Goal: Find specific page/section: Find specific page/section

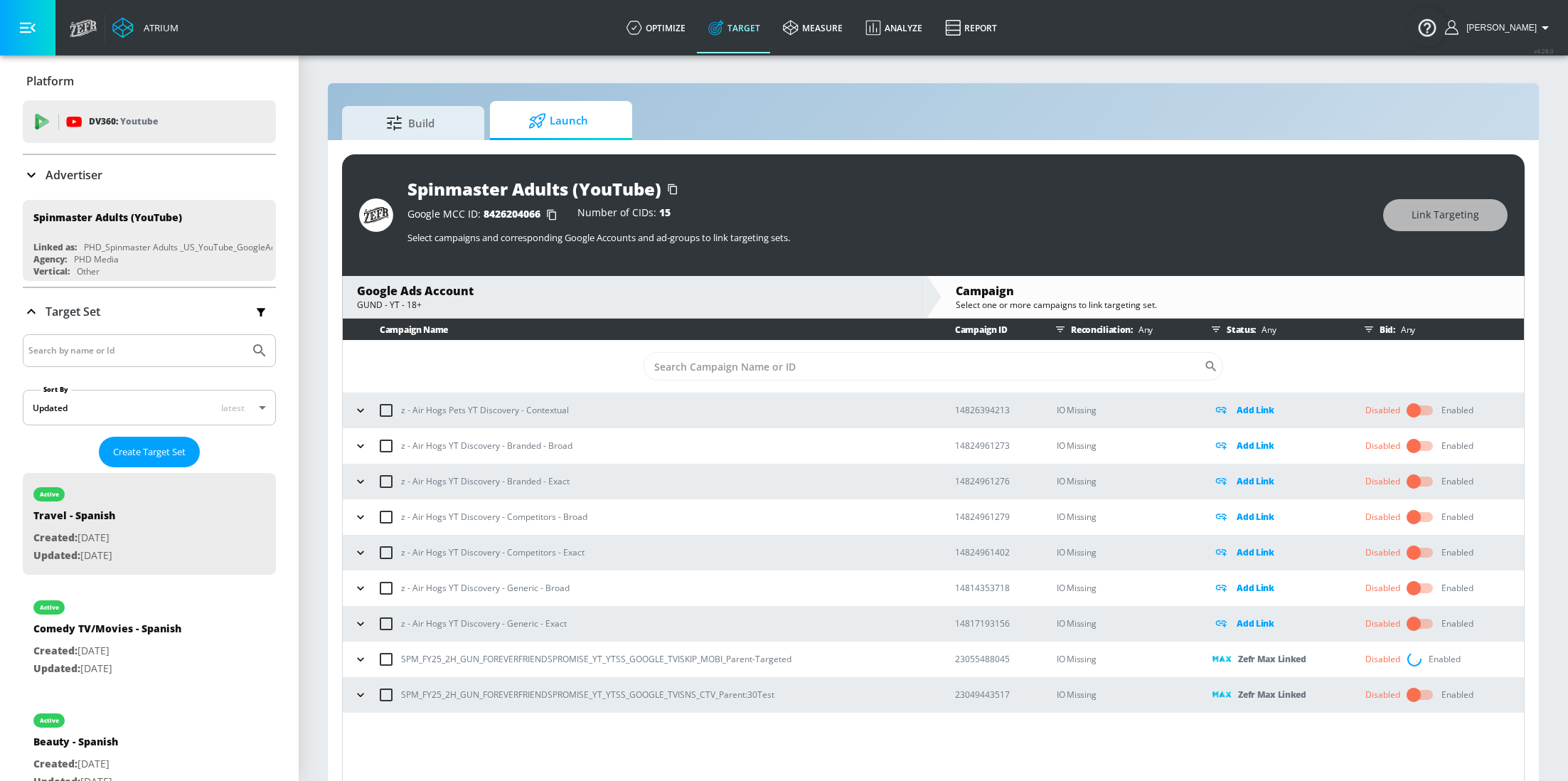
click at [84, 173] on p "Advertiser" at bounding box center [74, 174] width 57 height 16
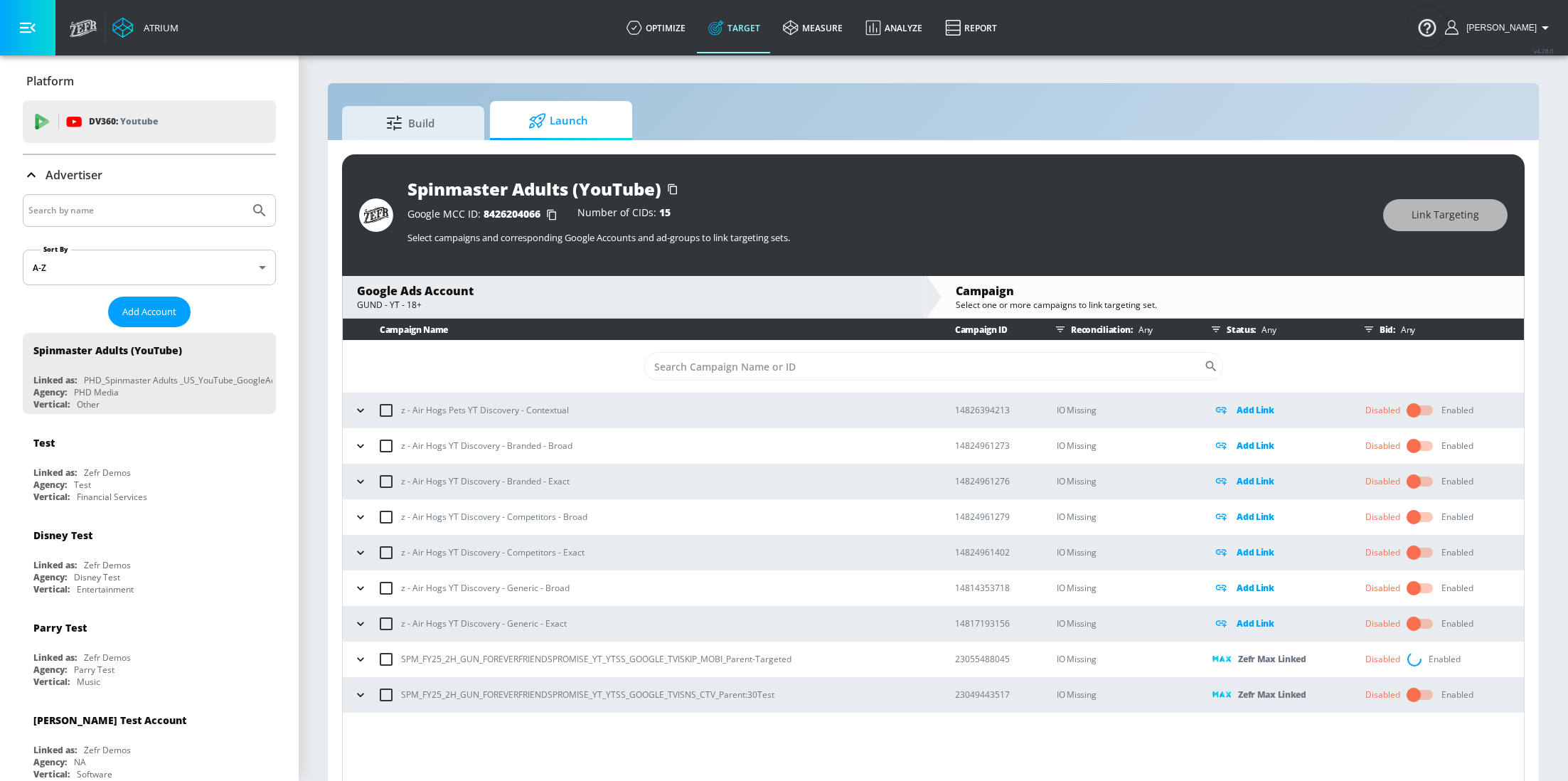
click at [98, 221] on div at bounding box center [148, 210] width 253 height 33
click at [79, 212] on input "Search by name" at bounding box center [136, 210] width 215 height 18
type input "hinge"
click at [244, 195] on button "Submit Search" at bounding box center [259, 211] width 32 height 32
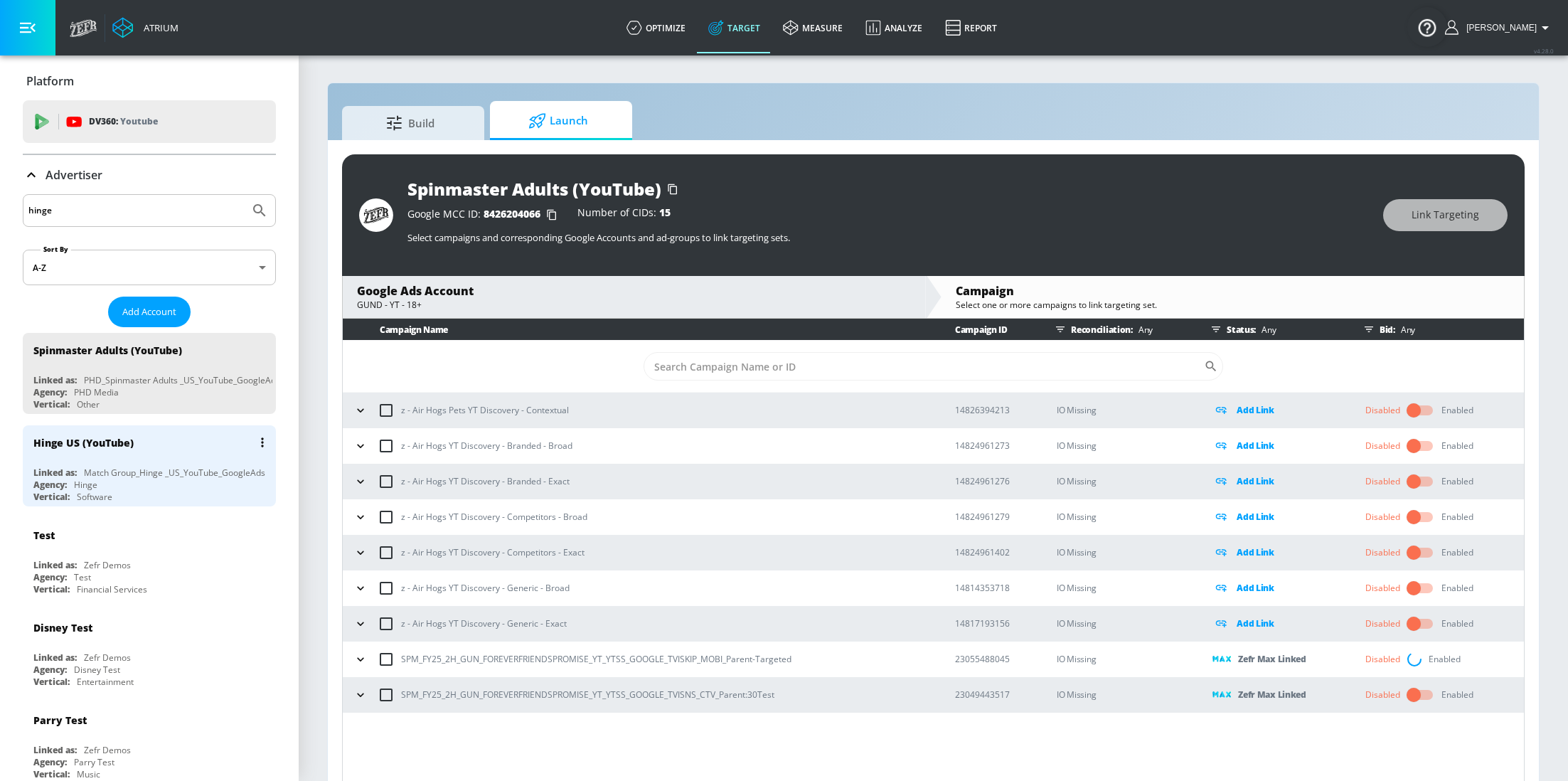
click at [154, 456] on div "Hinge US (YouTube)" at bounding box center [153, 442] width 239 height 34
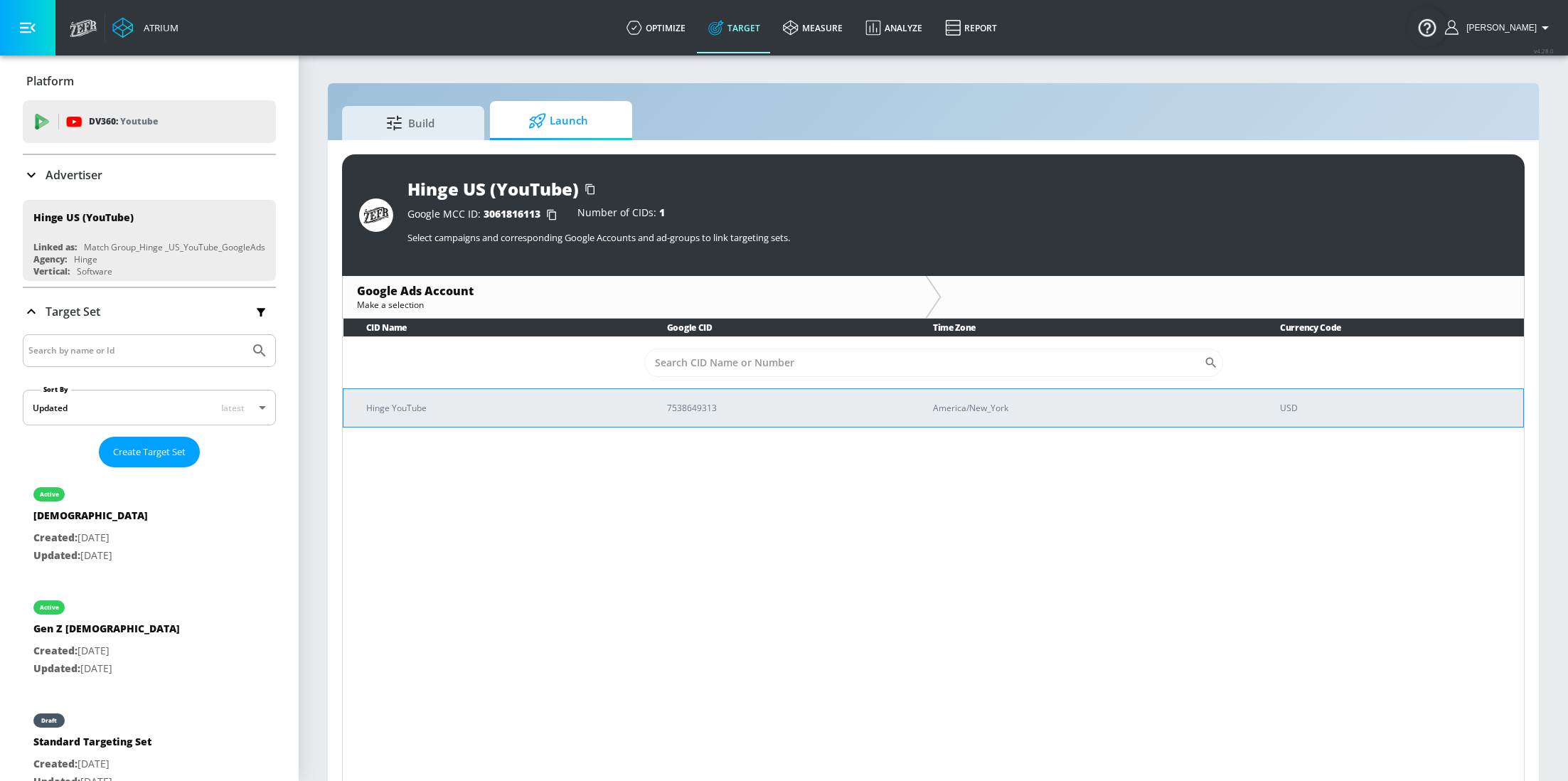
click at [518, 415] on td "Hinge YouTube" at bounding box center [494, 407] width 301 height 38
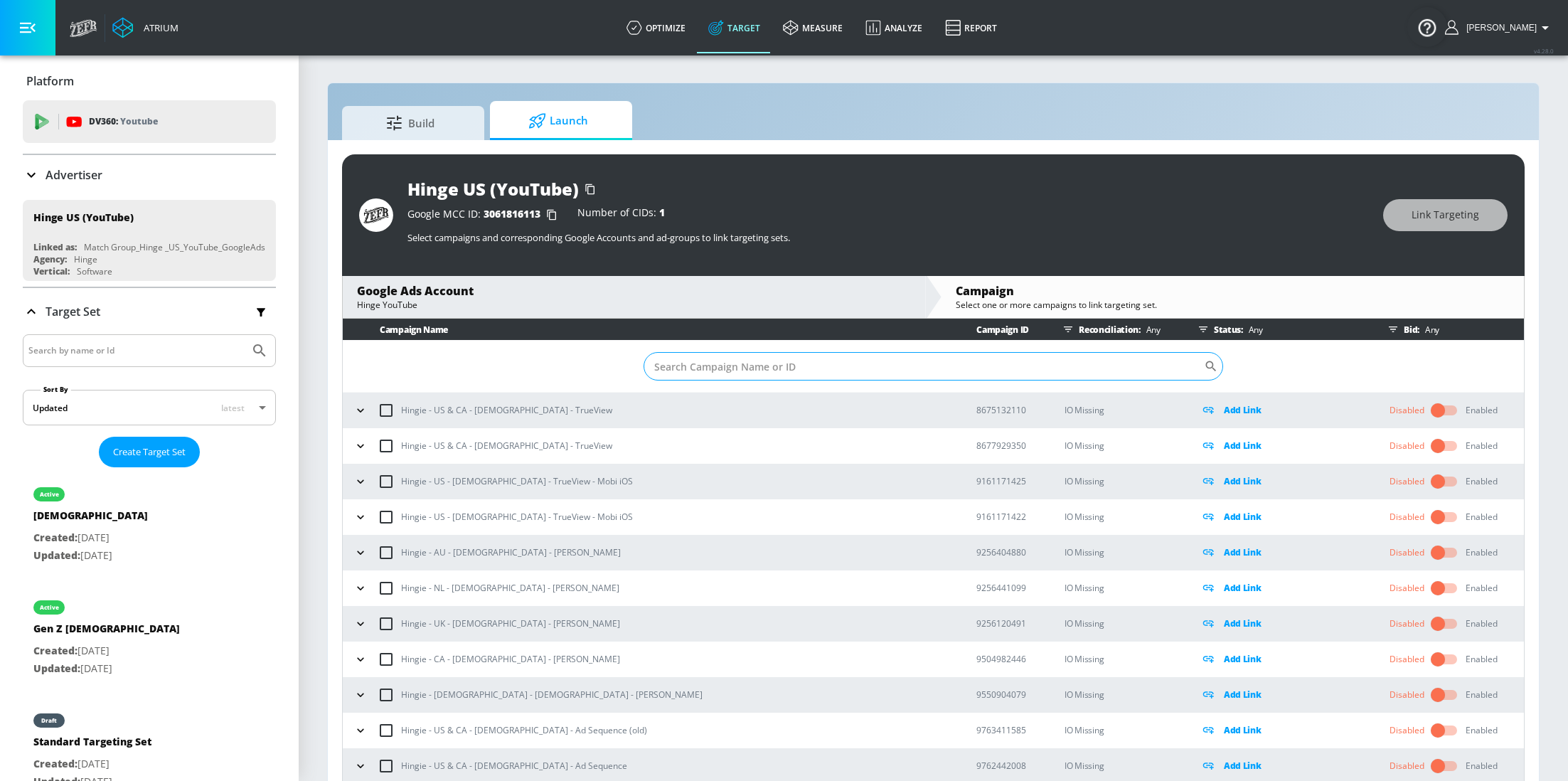
click at [790, 359] on input "Sort By" at bounding box center [923, 366] width 560 height 28
paste input "23030685333"
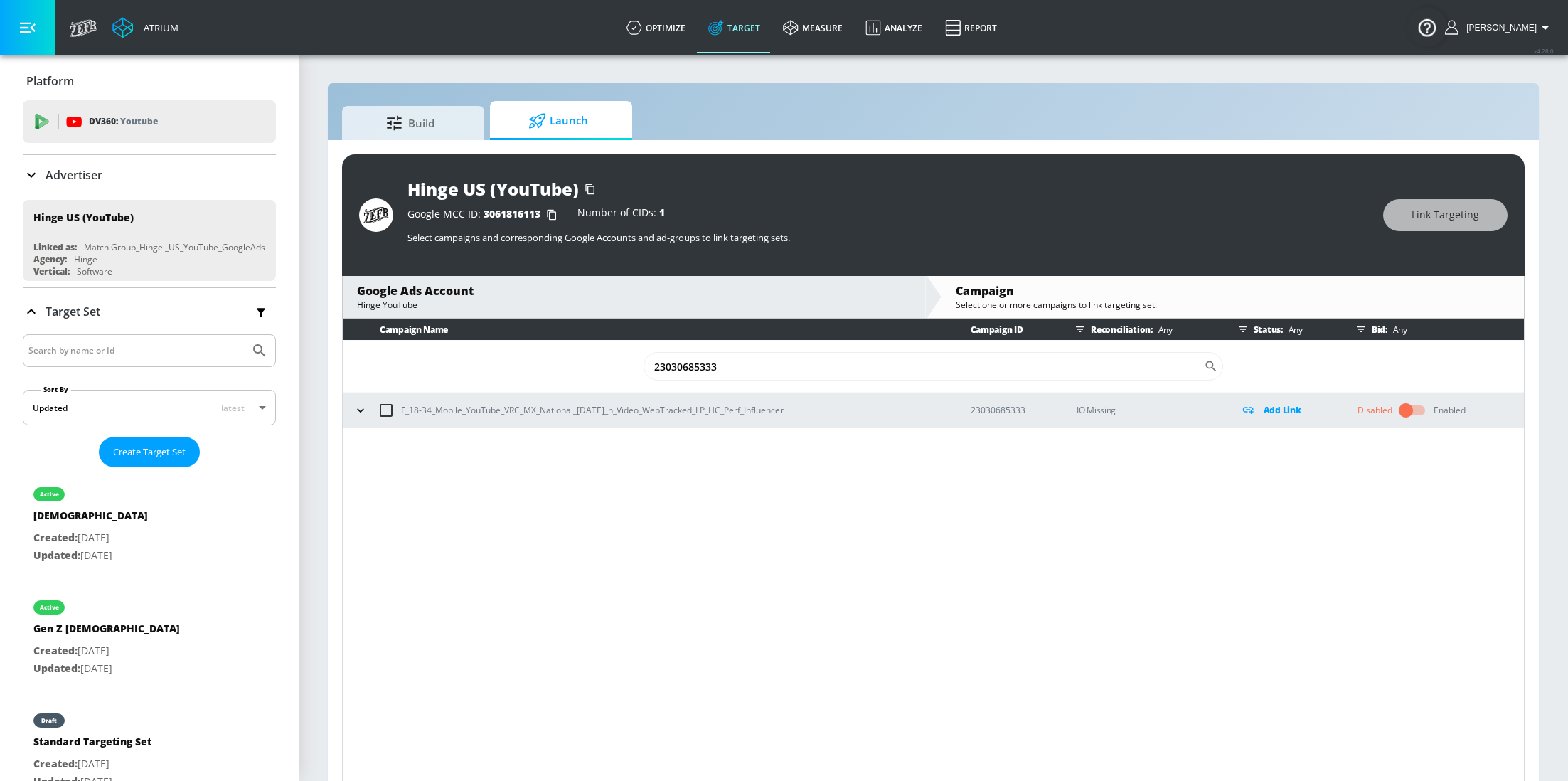
type input "23030685333"
drag, startPoint x: 812, startPoint y: 407, endPoint x: 395, endPoint y: 415, distance: 417.1
click at [395, 415] on div "F_18-34_Mobile_YouTube_VRC_MX_National_[DATE]_n_Video_WebTracked_LP_HC_Perf_Inf…" at bounding box center [648, 411] width 598 height 30
copy p "F_18-34_Mobile_YouTube_VRC_MX_National_[DATE]_n_Video_WebTracked_LP_HC_Perf_Inf…"
click at [359, 414] on icon "button" at bounding box center [360, 410] width 14 height 14
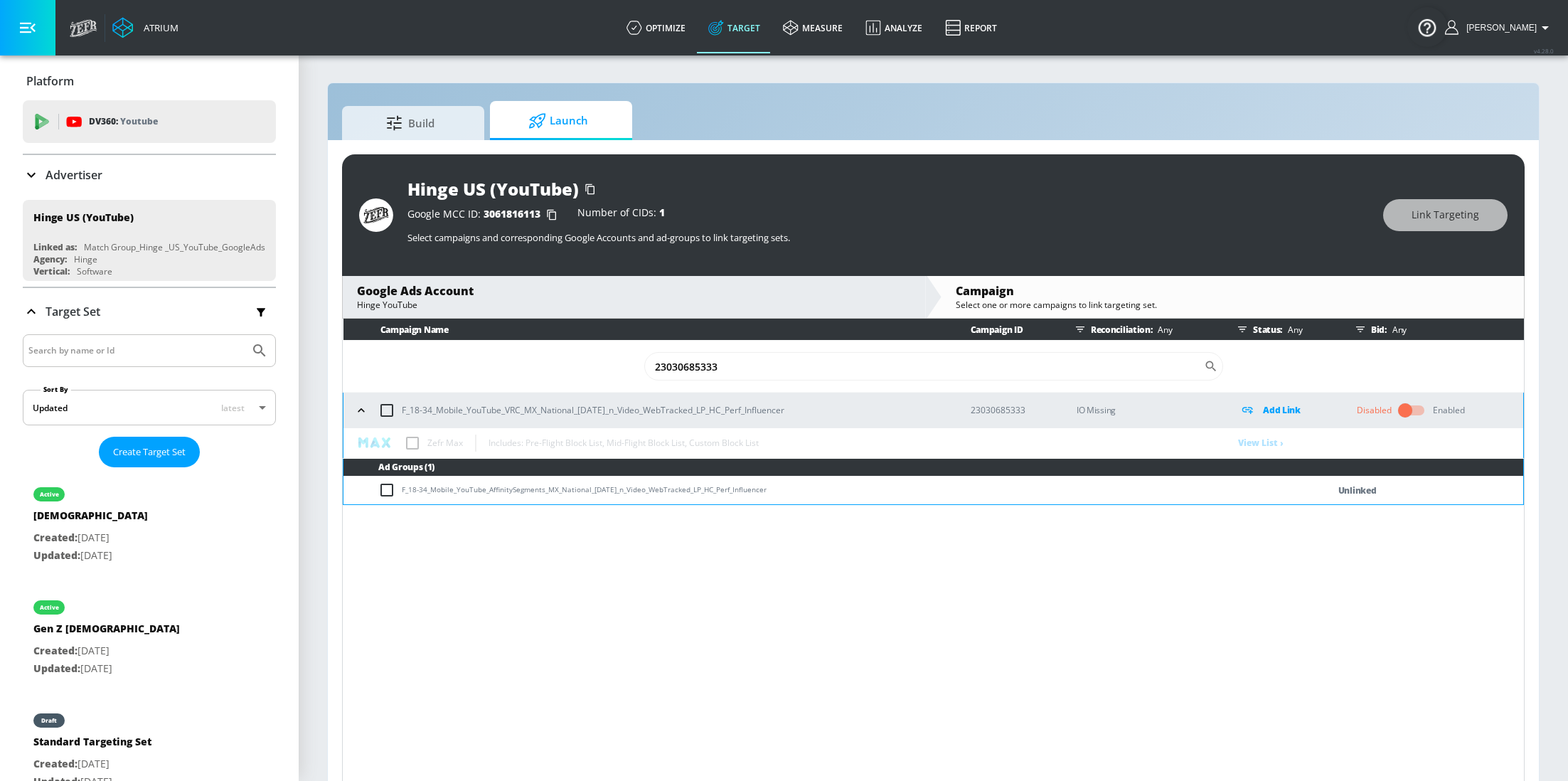
click at [92, 171] on p "Advertiser" at bounding box center [74, 174] width 57 height 16
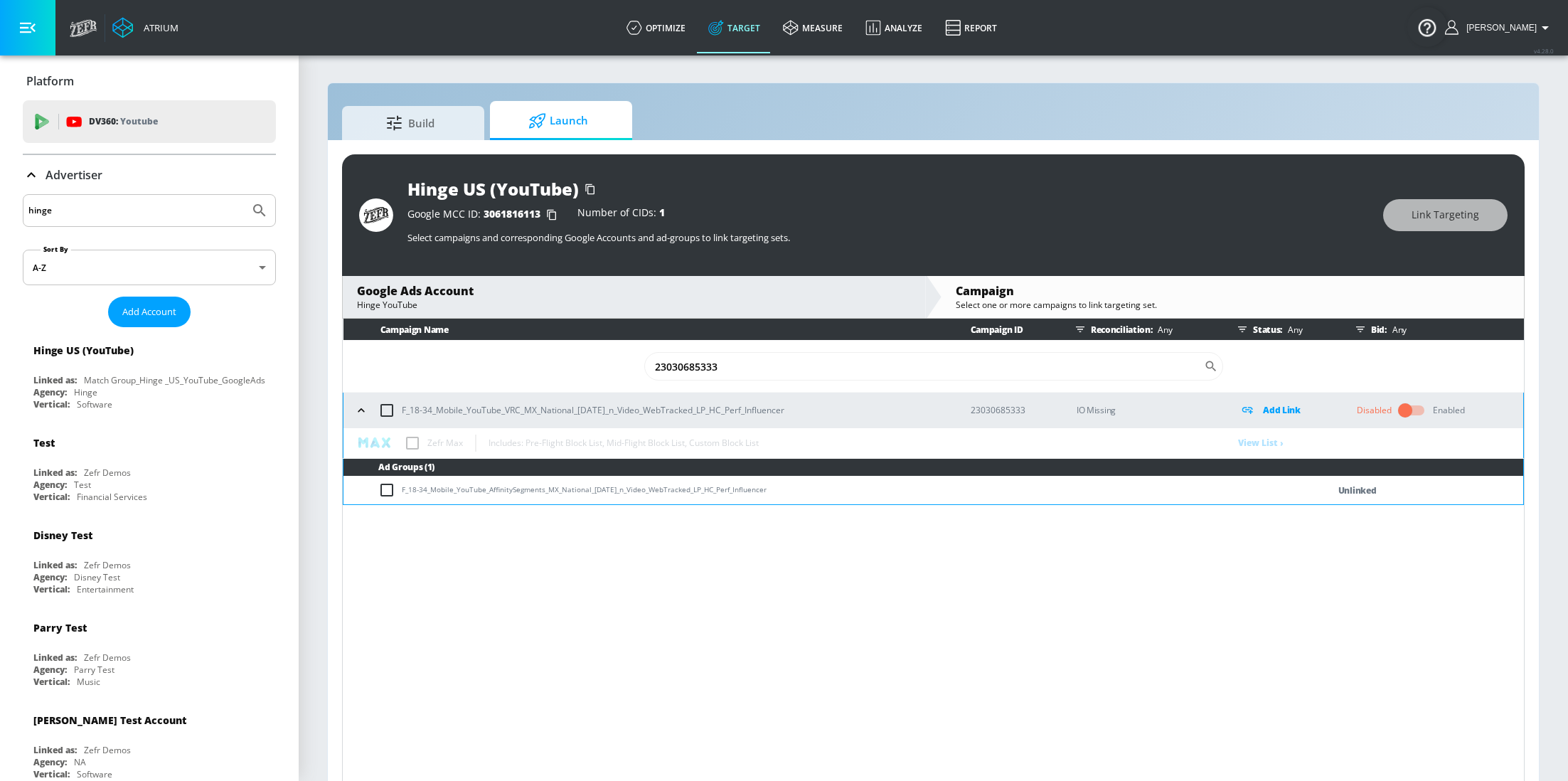
click at [123, 209] on input "hinge" at bounding box center [136, 210] width 215 height 18
click at [244, 195] on button "Submit Search" at bounding box center [259, 211] width 32 height 32
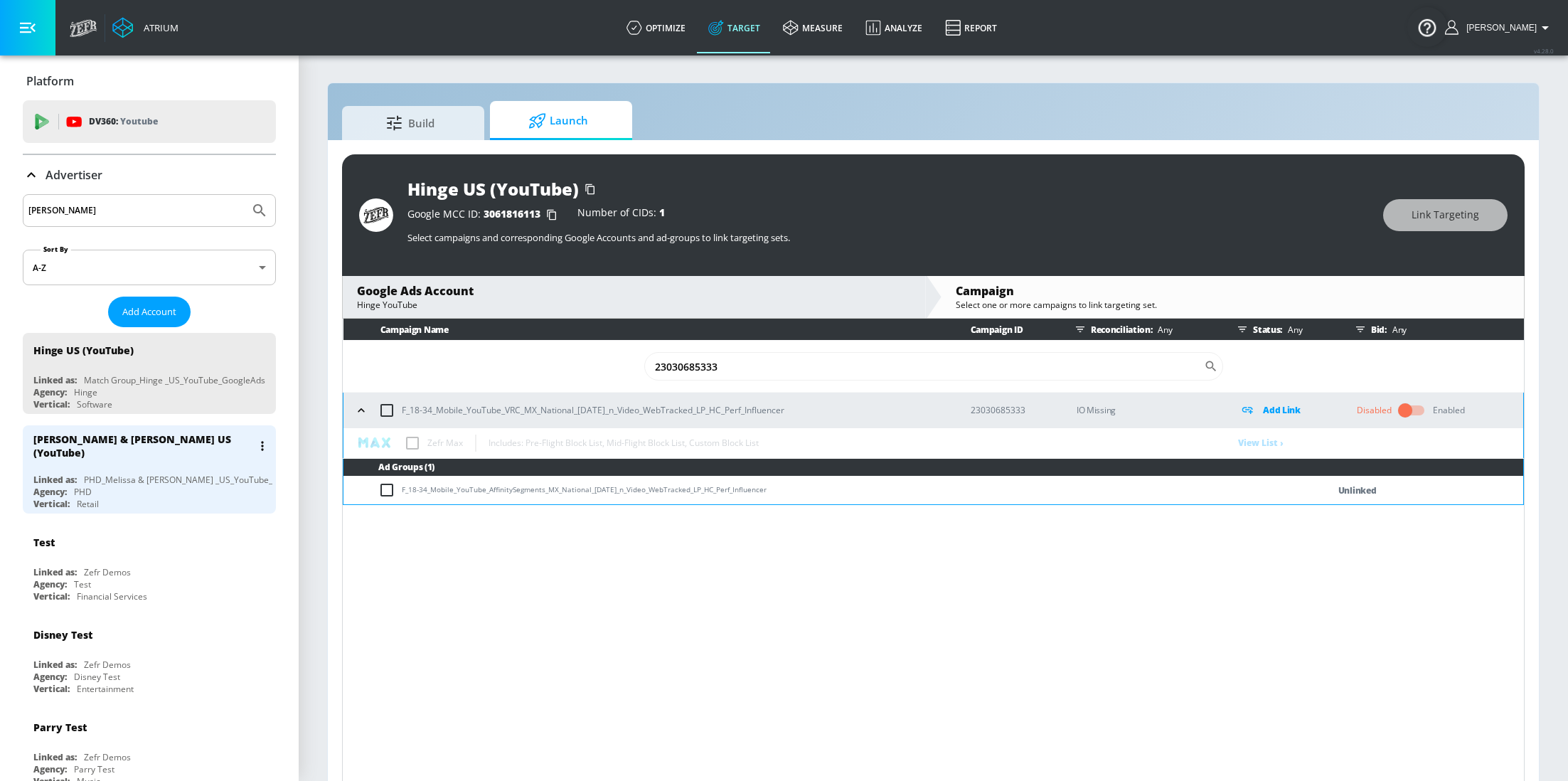
click at [133, 456] on div "[PERSON_NAME] & [PERSON_NAME] US (YouTube)" at bounding box center [153, 446] width 239 height 41
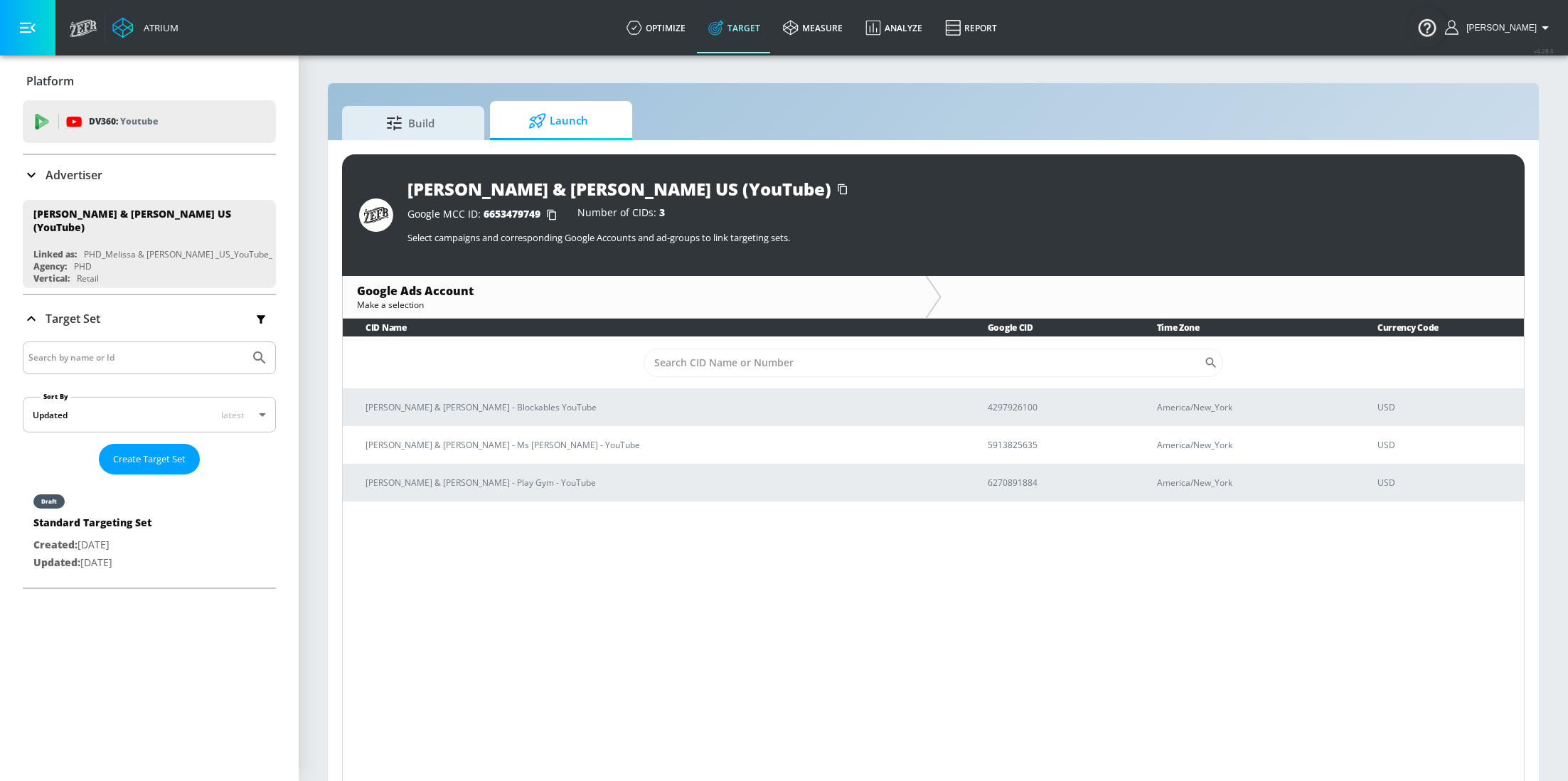
click at [62, 174] on p "Advertiser" at bounding box center [74, 174] width 57 height 16
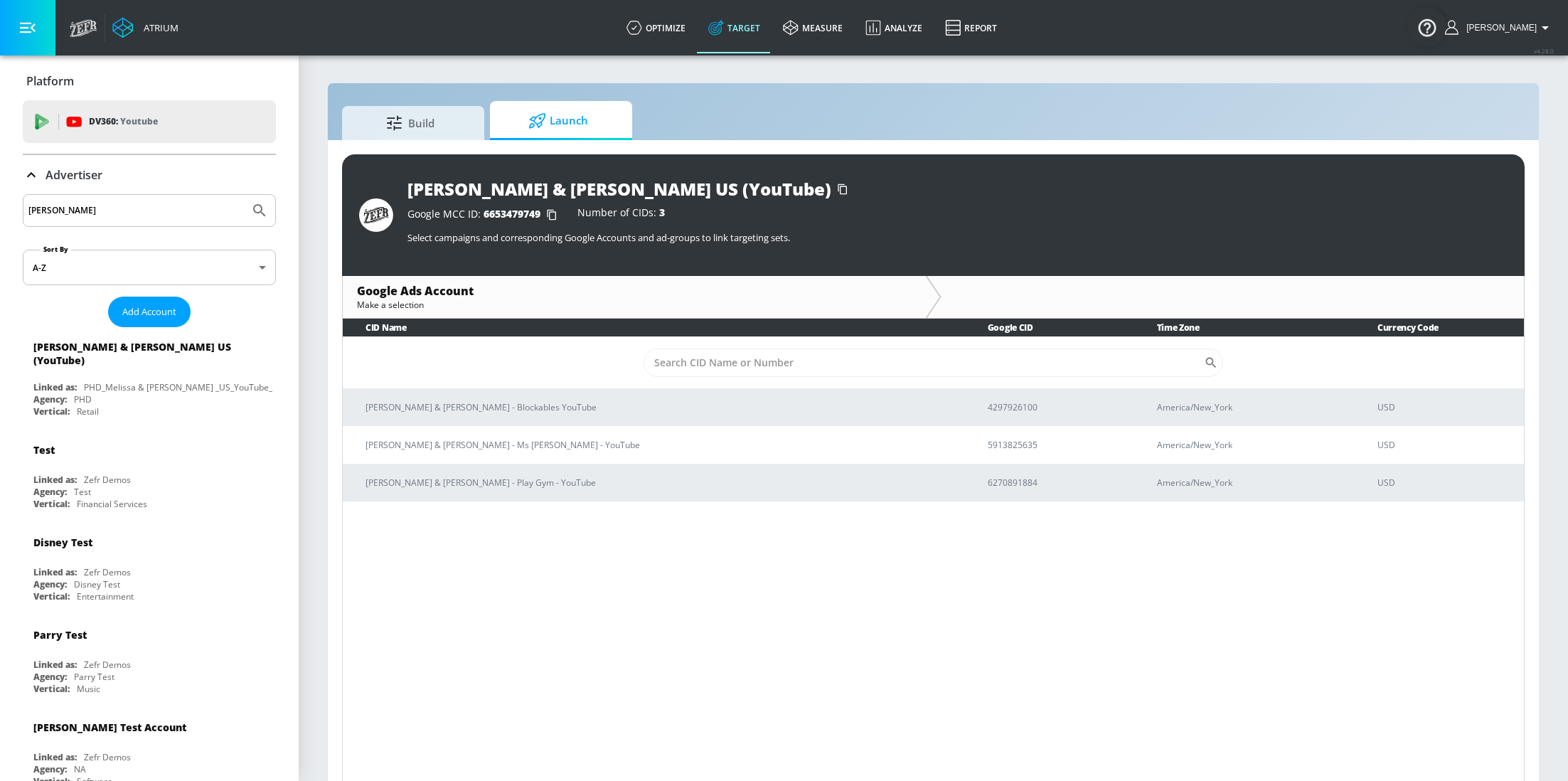
click at [144, 214] on input "[PERSON_NAME]" at bounding box center [136, 210] width 215 height 18
type input "spinmaster"
click at [244, 195] on button "Submit Search" at bounding box center [259, 211] width 32 height 32
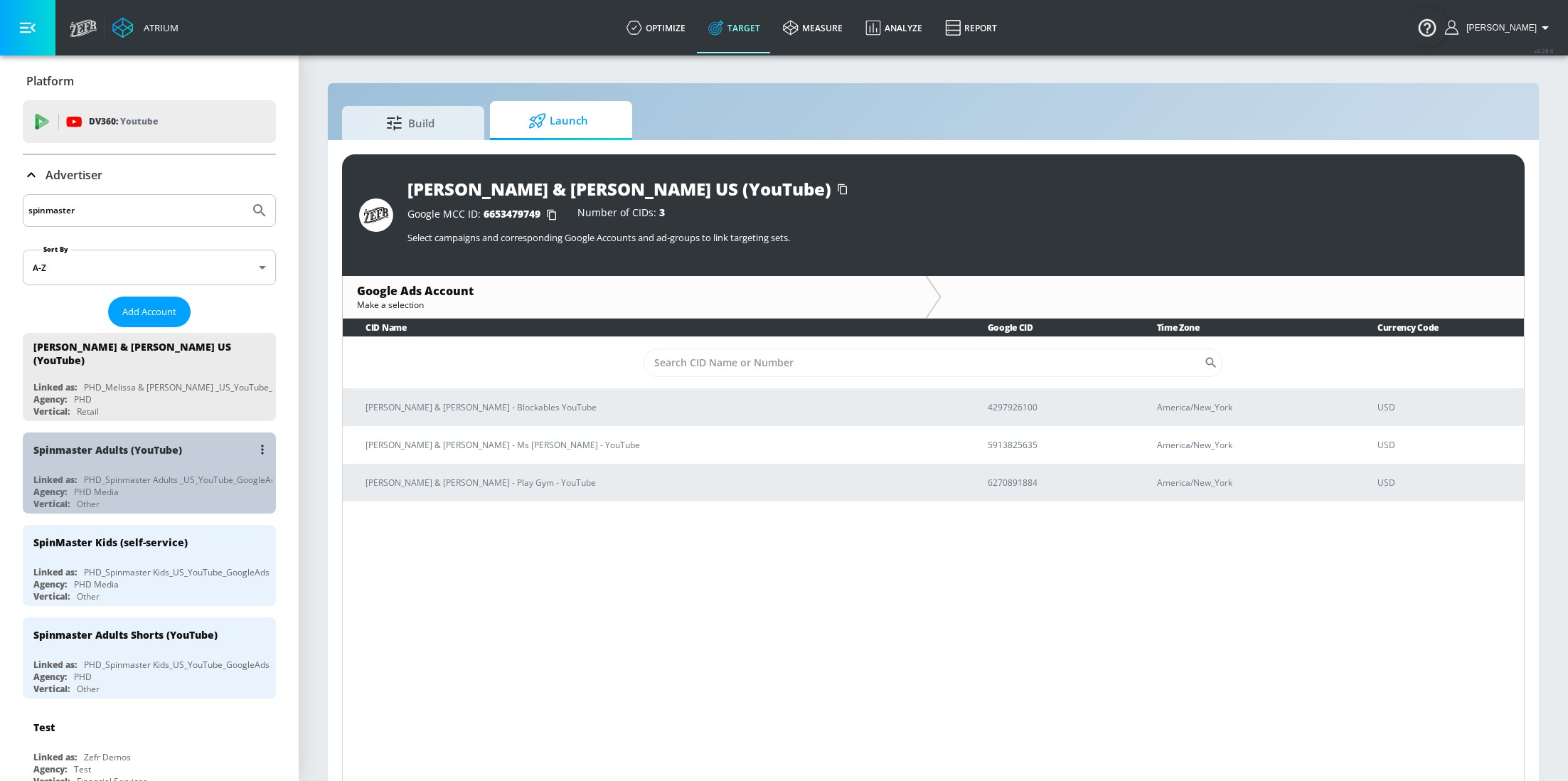
click at [181, 454] on div "Spinmaster Adults (YouTube)" at bounding box center [153, 449] width 239 height 34
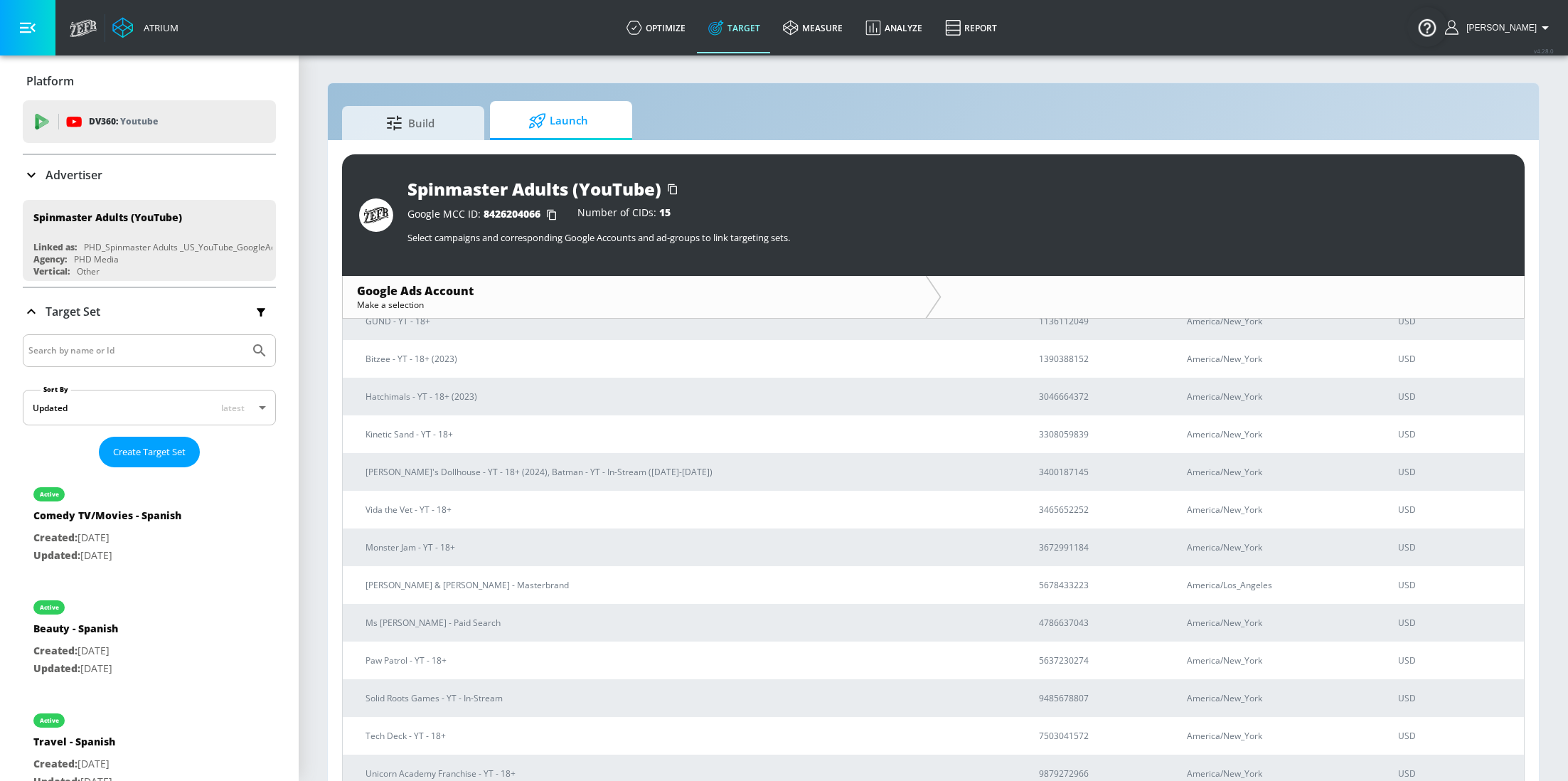
scroll to position [89, 0]
click at [495, 581] on p "[PERSON_NAME] & [PERSON_NAME] - Masterbrand" at bounding box center [686, 582] width 639 height 15
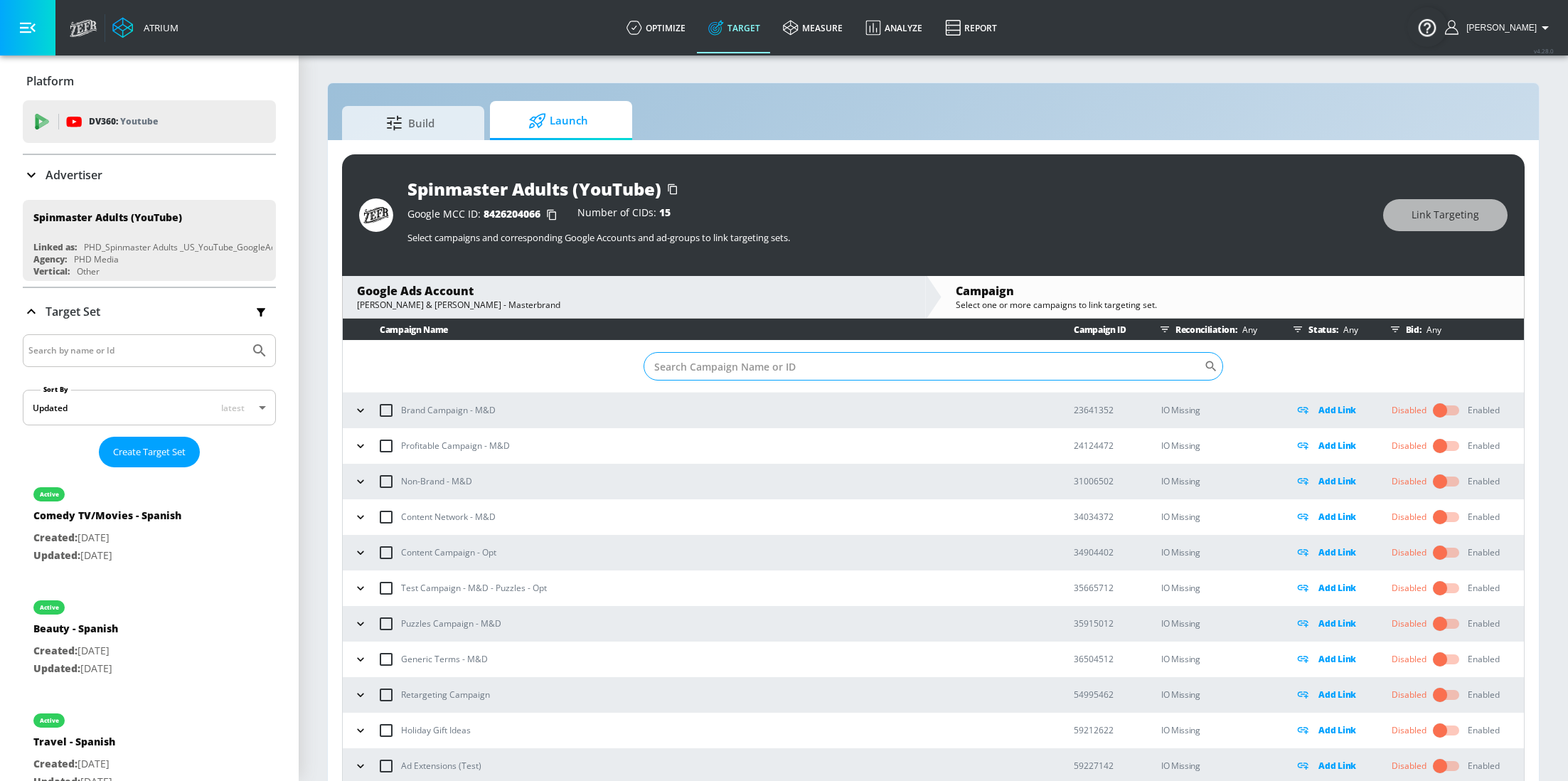
click at [738, 365] on input "Sort By" at bounding box center [923, 366] width 560 height 28
paste input "PHD_MTB_DTC_OTH_PUR_GEN_X_AUT_252H_PSEA_GO_PMX_USA_EN_PMAX-ALL_05751334"
type input "PHD_MTB_DTC_OTH_PUR_GEN_X_AUT_252H_PSEA_GO_PMX_USA_EN_PMAX-ALL_05751334"
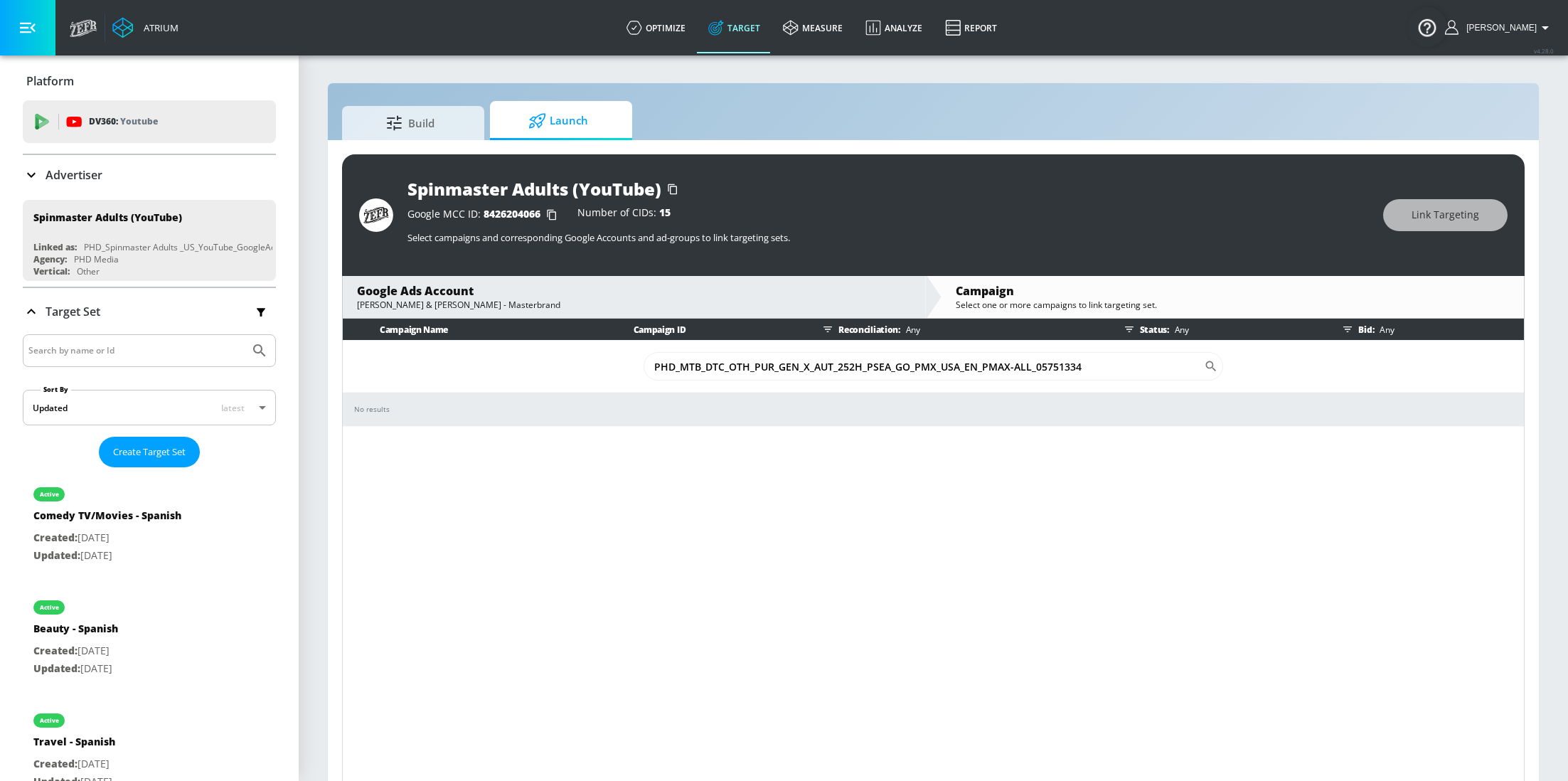
drag, startPoint x: 1102, startPoint y: 374, endPoint x: 624, endPoint y: 344, distance: 478.9
click at [624, 344] on td "PHD_MTB_DTC_OTH_PUR_GEN_X_AUT_252H_PSEA_GO_PMX_USA_EN_PMAX-ALL_05751334 ​" at bounding box center [933, 366] width 1181 height 52
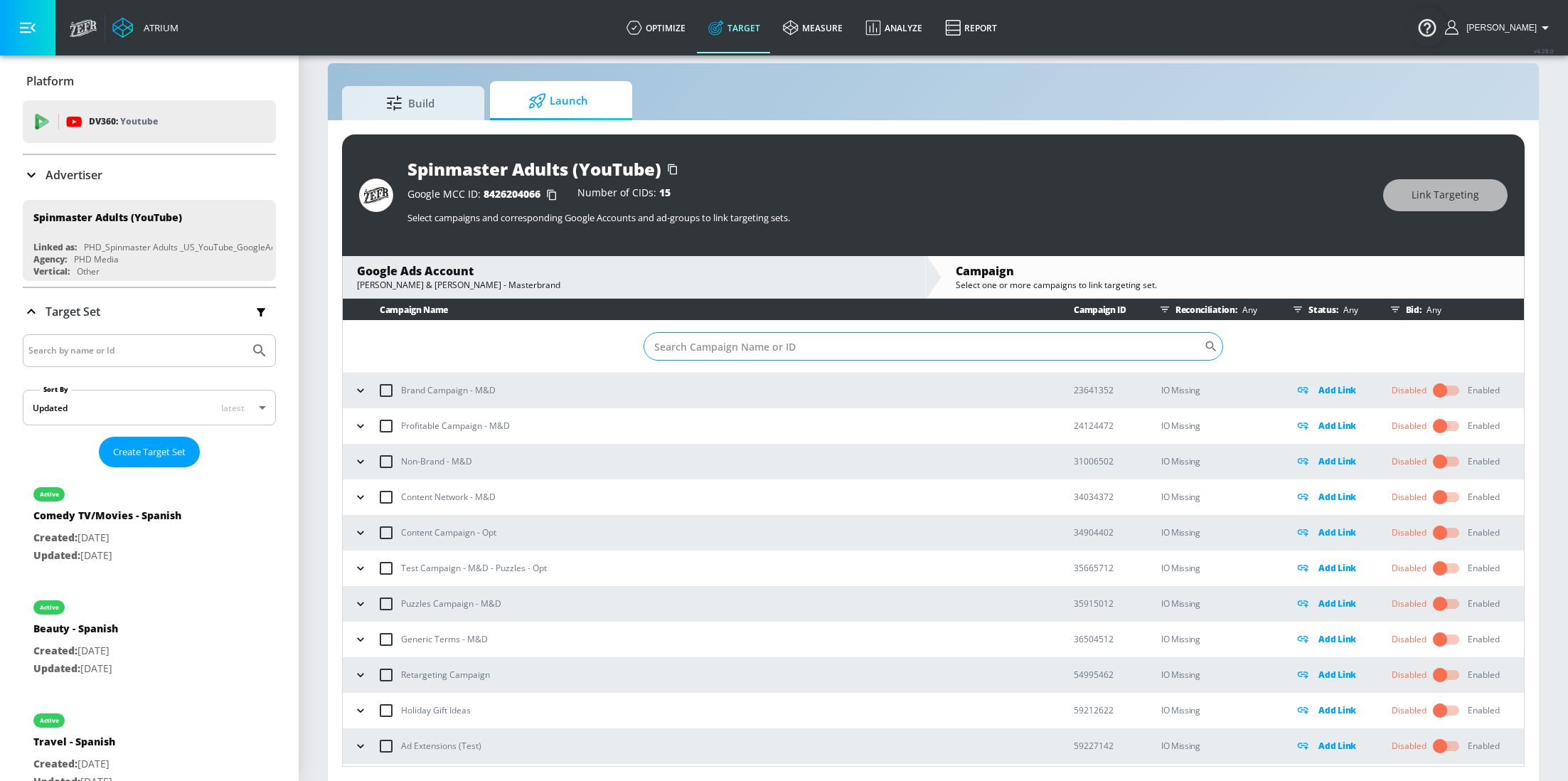
click at [910, 342] on input "Sort By" at bounding box center [923, 346] width 560 height 28
paste input "PHD_MTB_DTC_OTH_PUR_GEN_X_AUT_252H_PSEA_GO_PMX_USA_EN_PMAX-ALL_05751334"
type input "PHD_MTB_DTC_OTH_PUR_GEN_X_AUT_252H_PSEA_GO_PMX_USA_EN_PMAX-ALL_05751334"
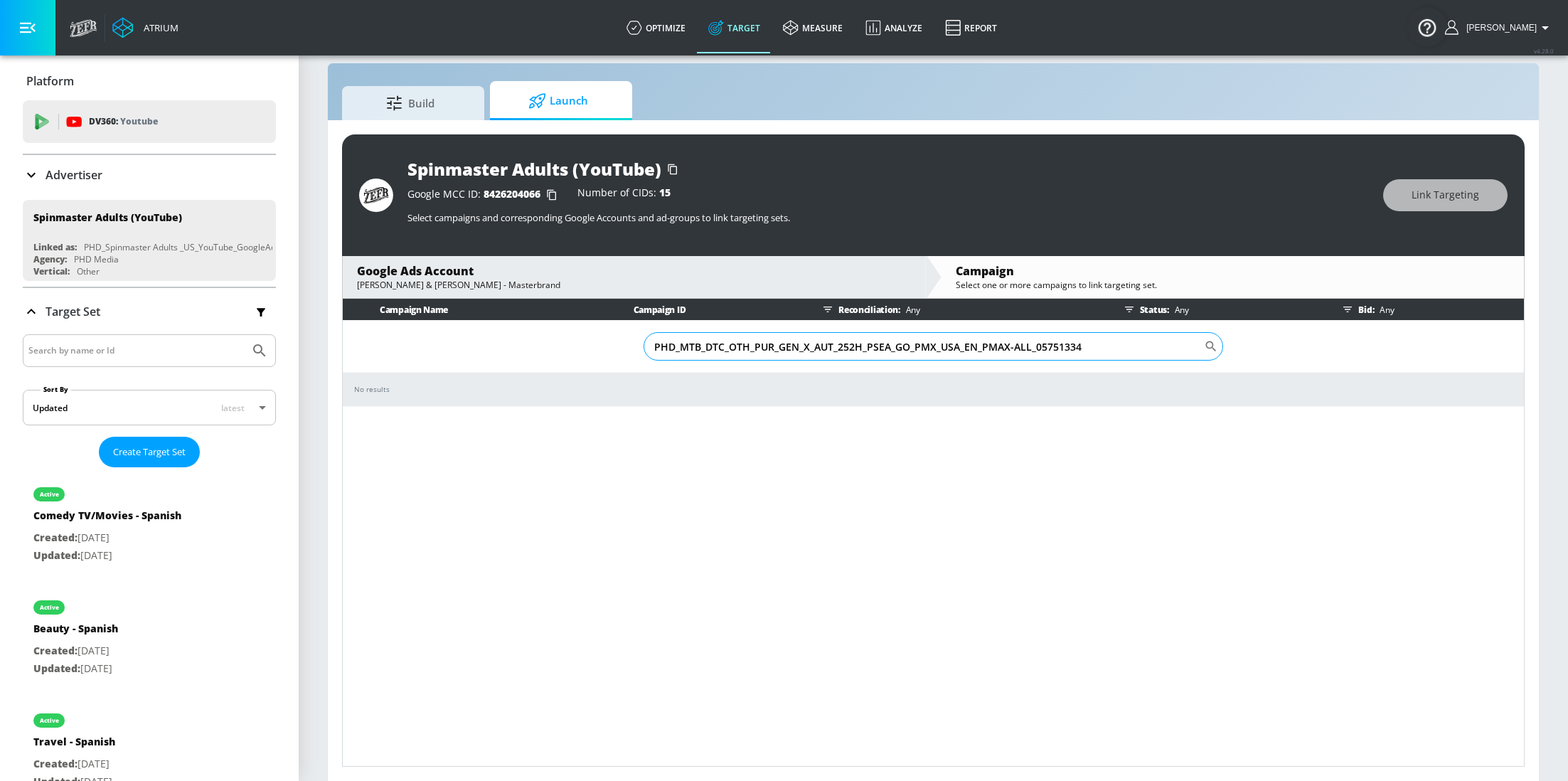
click at [952, 351] on input "PHD_MTB_DTC_OTH_PUR_GEN_X_AUT_252H_PSEA_GO_PMX_USA_EN_PMAX-ALL_05751334" at bounding box center [923, 346] width 560 height 28
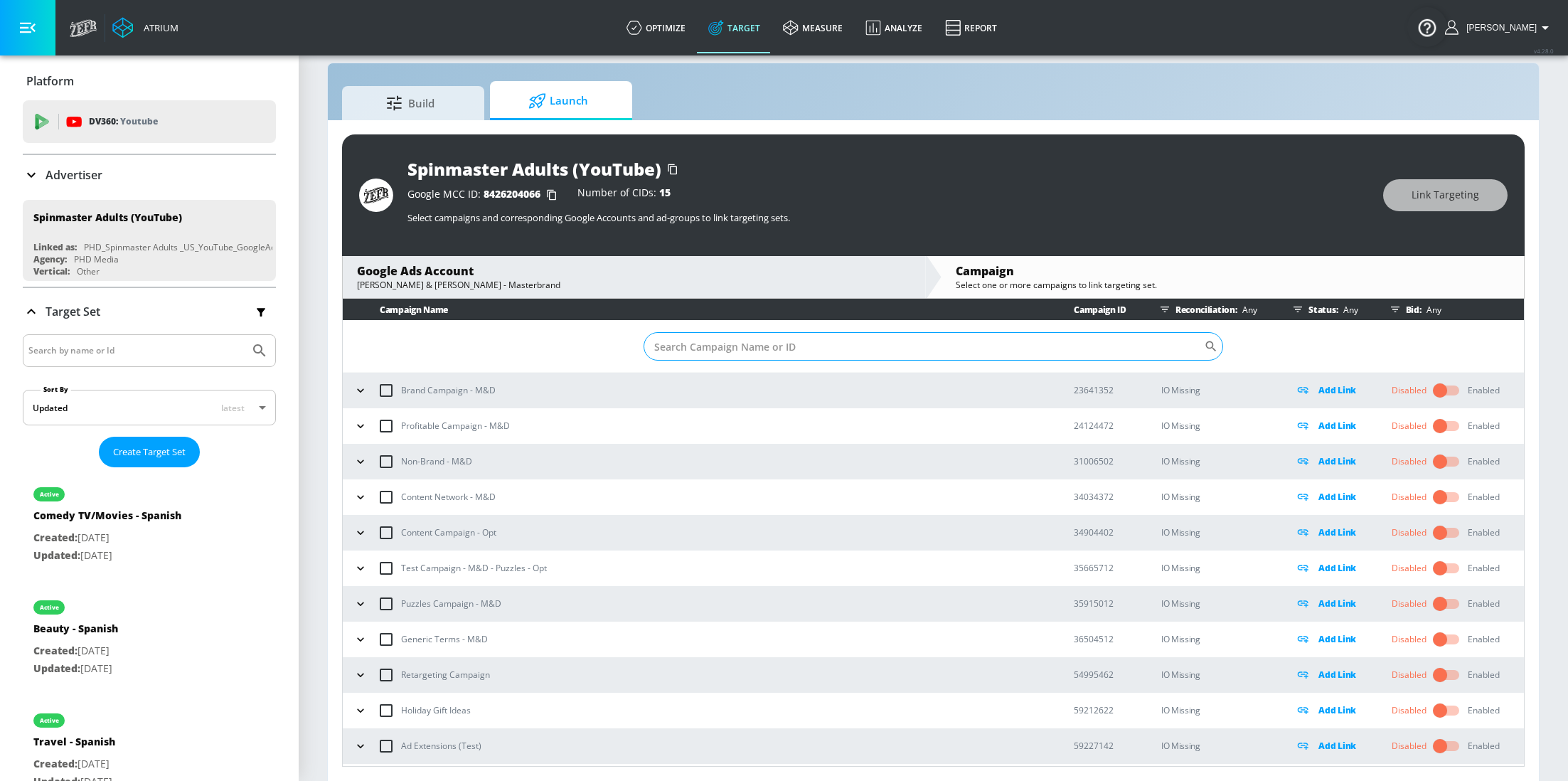
paste input "21798325625"
type input "21798325625"
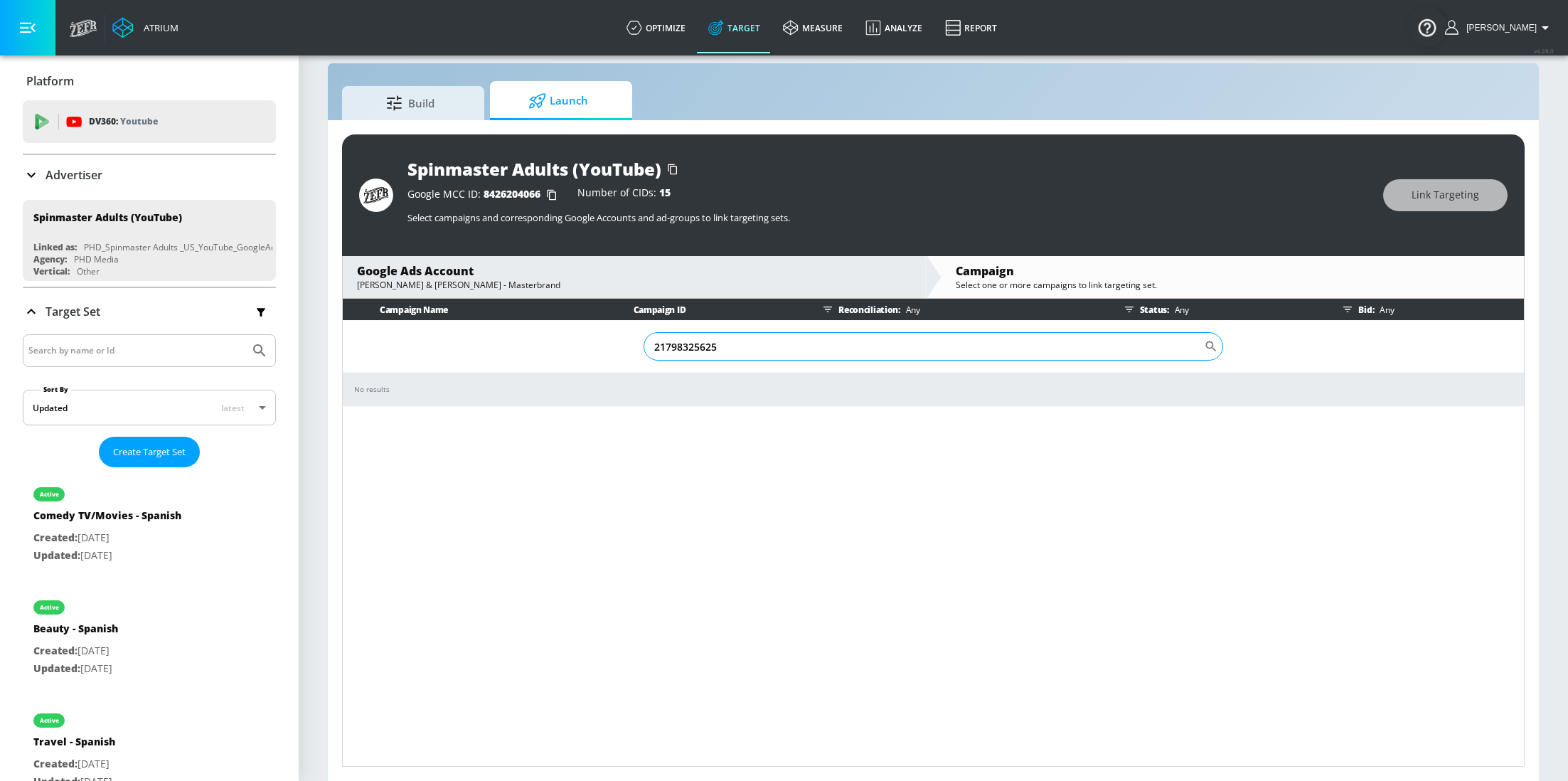
click at [970, 348] on input "21798325625" at bounding box center [923, 346] width 560 height 28
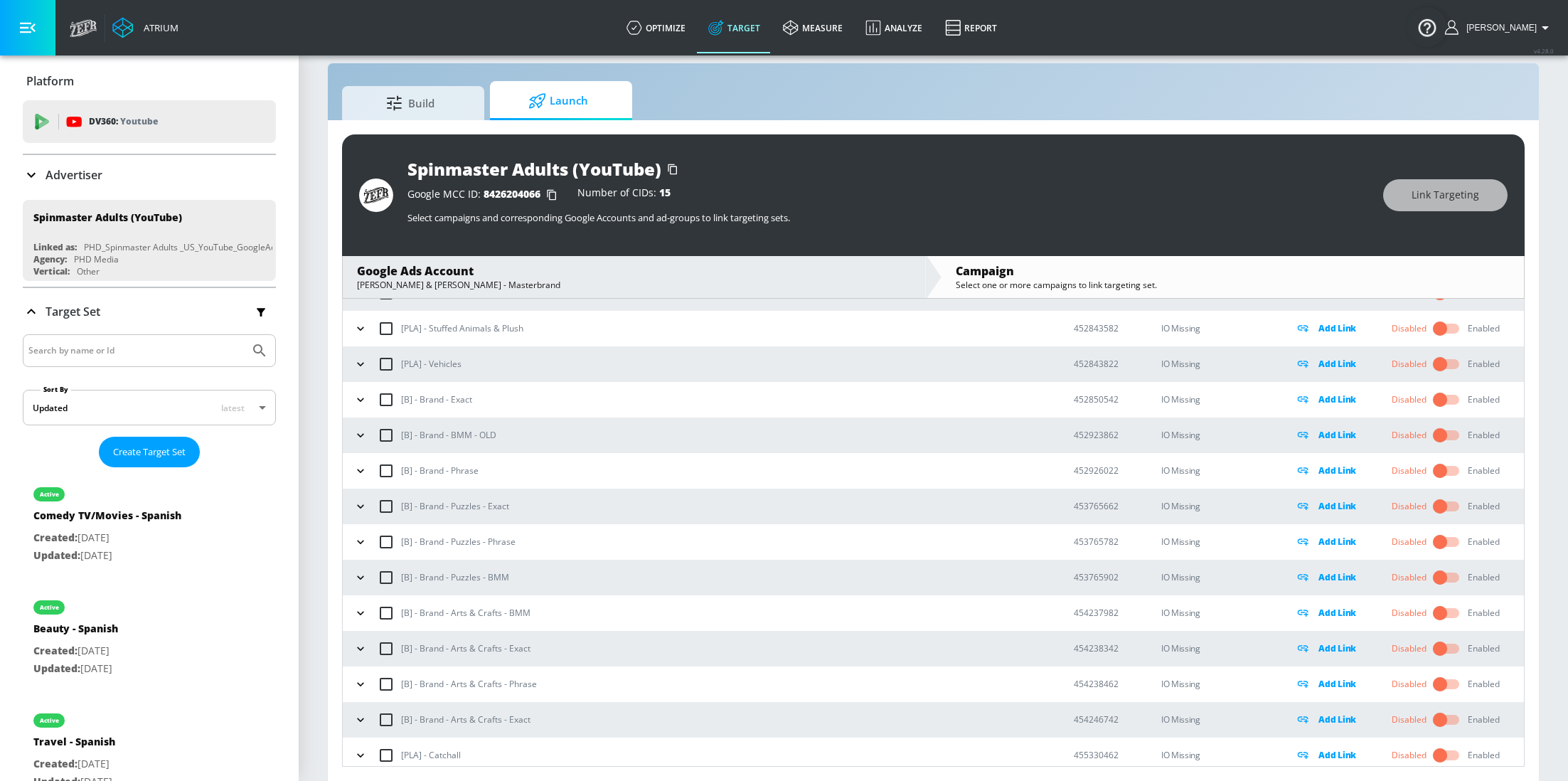
scroll to position [22293, 0]
